Goal: Consume media (video, audio): Consume media (video, audio)

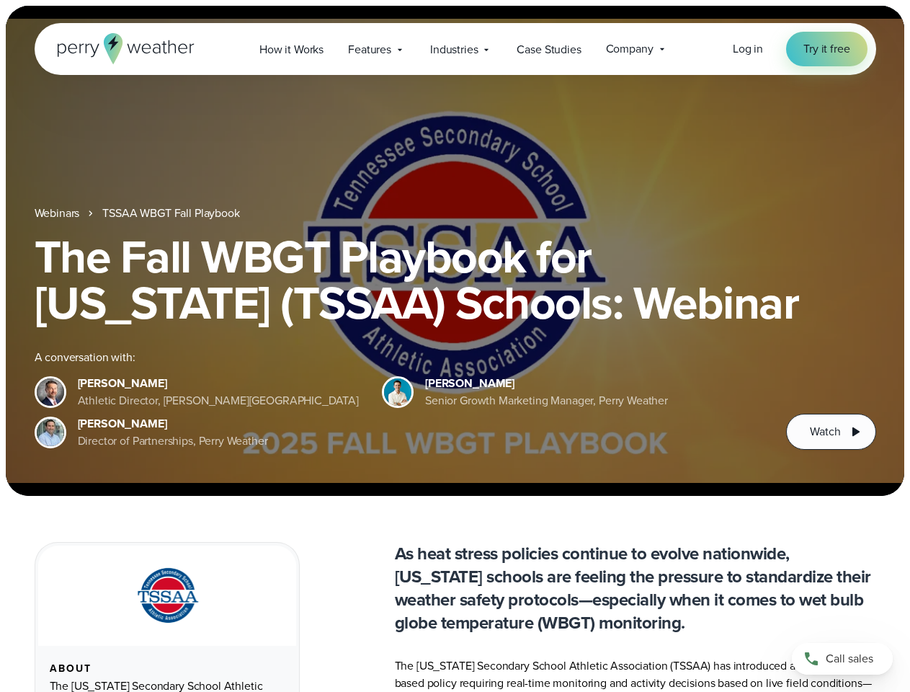
click at [455, 346] on div "The Fall WBGT Playbook for [US_STATE] (TSSAA) Schools: Webinar A conversation w…" at bounding box center [456, 341] width 842 height 216
click at [455, 49] on span "Industries" at bounding box center [454, 49] width 48 height 17
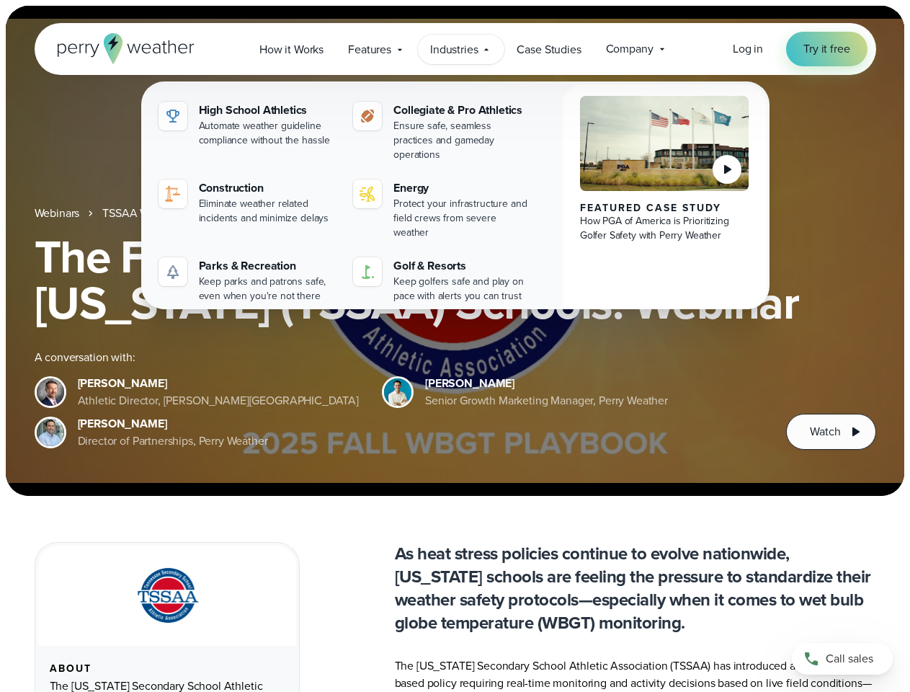
click at [455, 251] on h1 "The Fall WBGT Playbook for [US_STATE] (TSSAA) Schools: Webinar" at bounding box center [456, 279] width 842 height 92
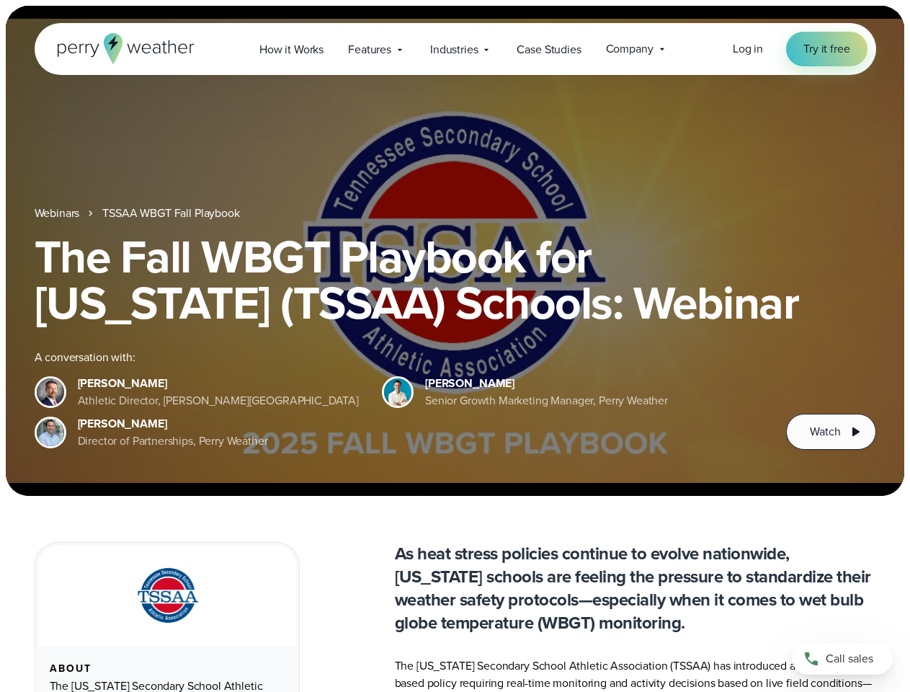
click at [172, 213] on link "TSSAA WBGT Fall Playbook" at bounding box center [170, 213] width 137 height 17
click at [831, 432] on span "Watch" at bounding box center [825, 431] width 30 height 17
